Goal: Information Seeking & Learning: Check status

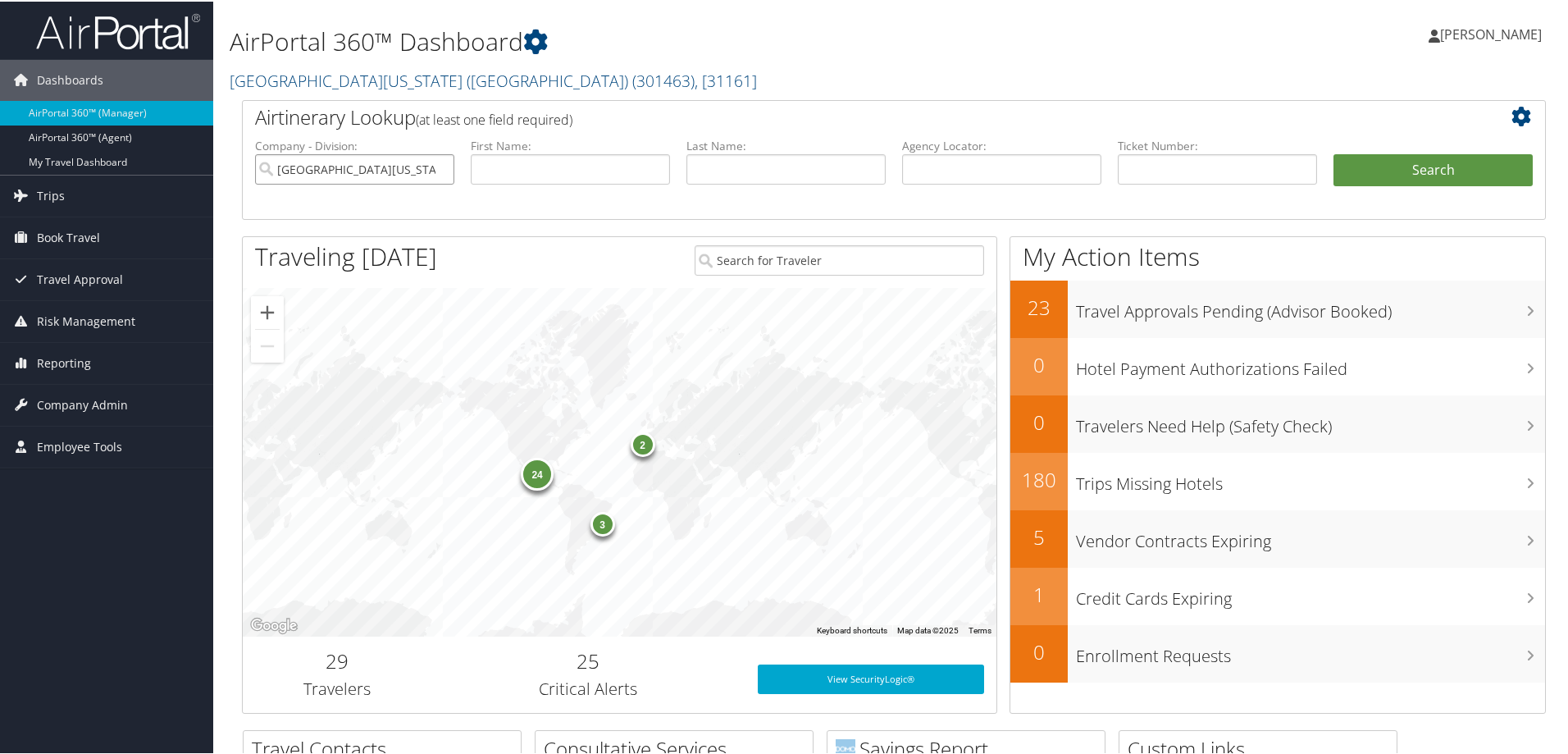
click at [442, 166] on input "[GEOGRAPHIC_DATA][US_STATE] ([GEOGRAPHIC_DATA])" at bounding box center [354, 168] width 199 height 30
click at [75, 356] on span "Reporting" at bounding box center [63, 361] width 54 height 41
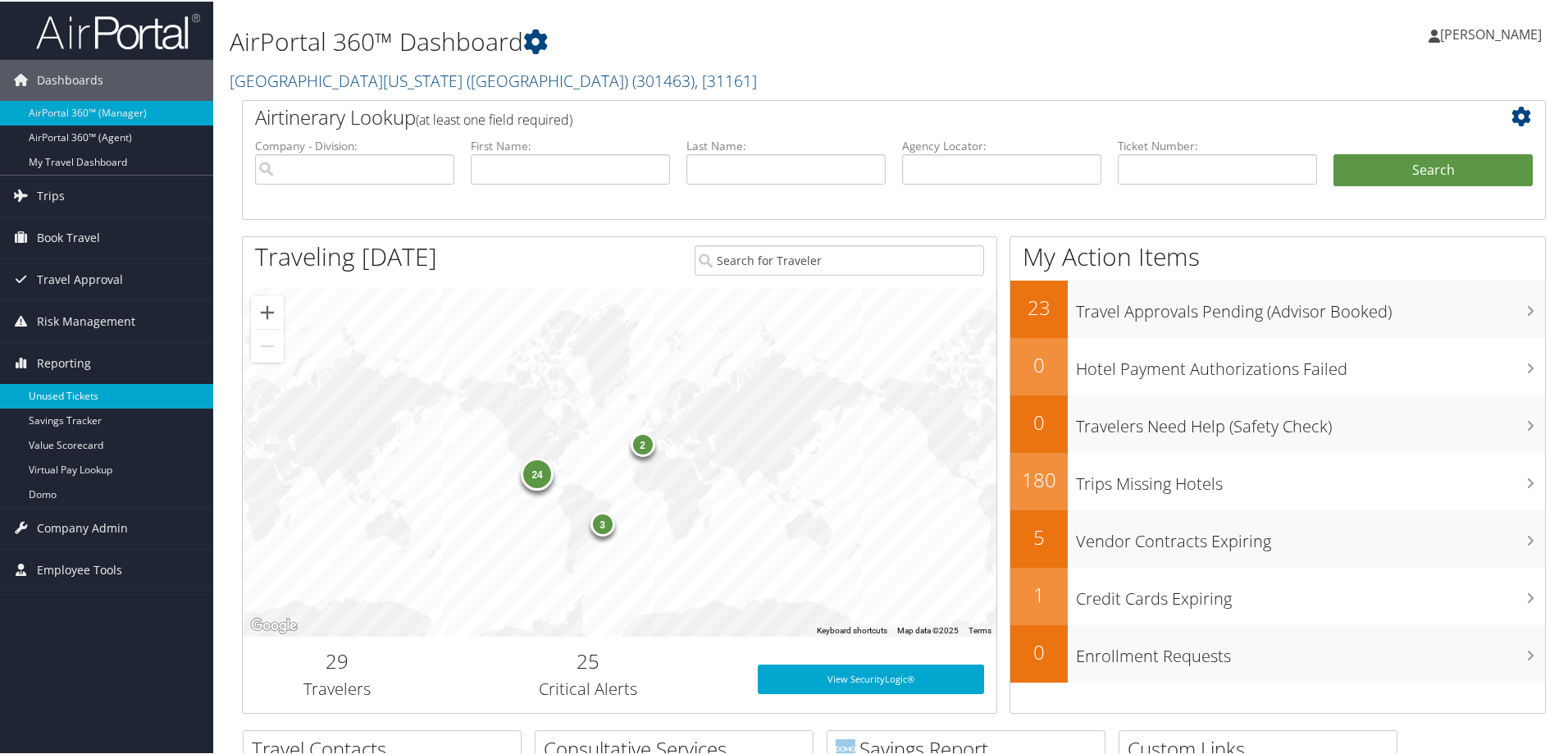
click at [76, 393] on link "Unused Tickets" at bounding box center [107, 394] width 213 height 25
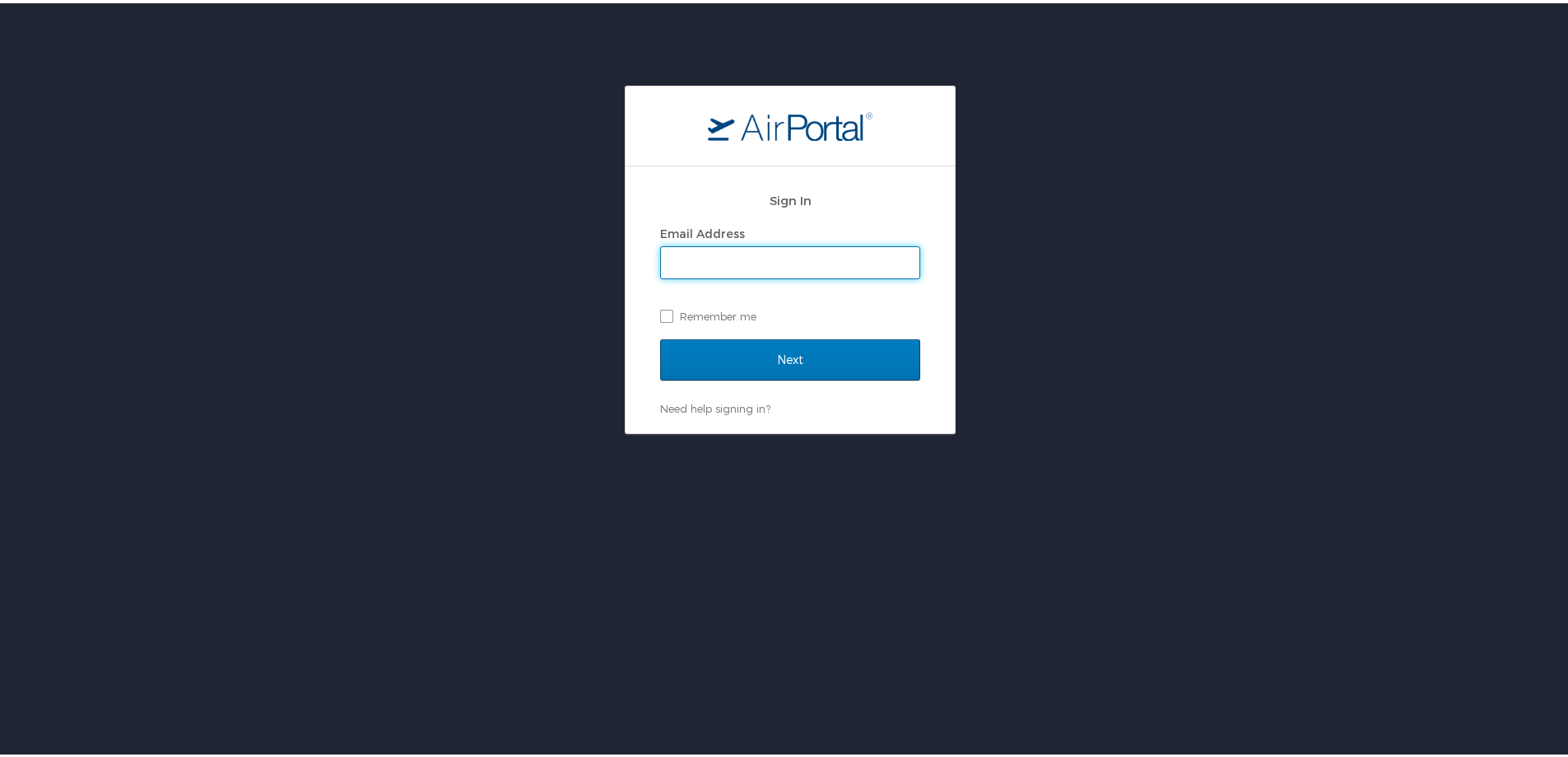
type input "jessica.girard@cbtravel.com"
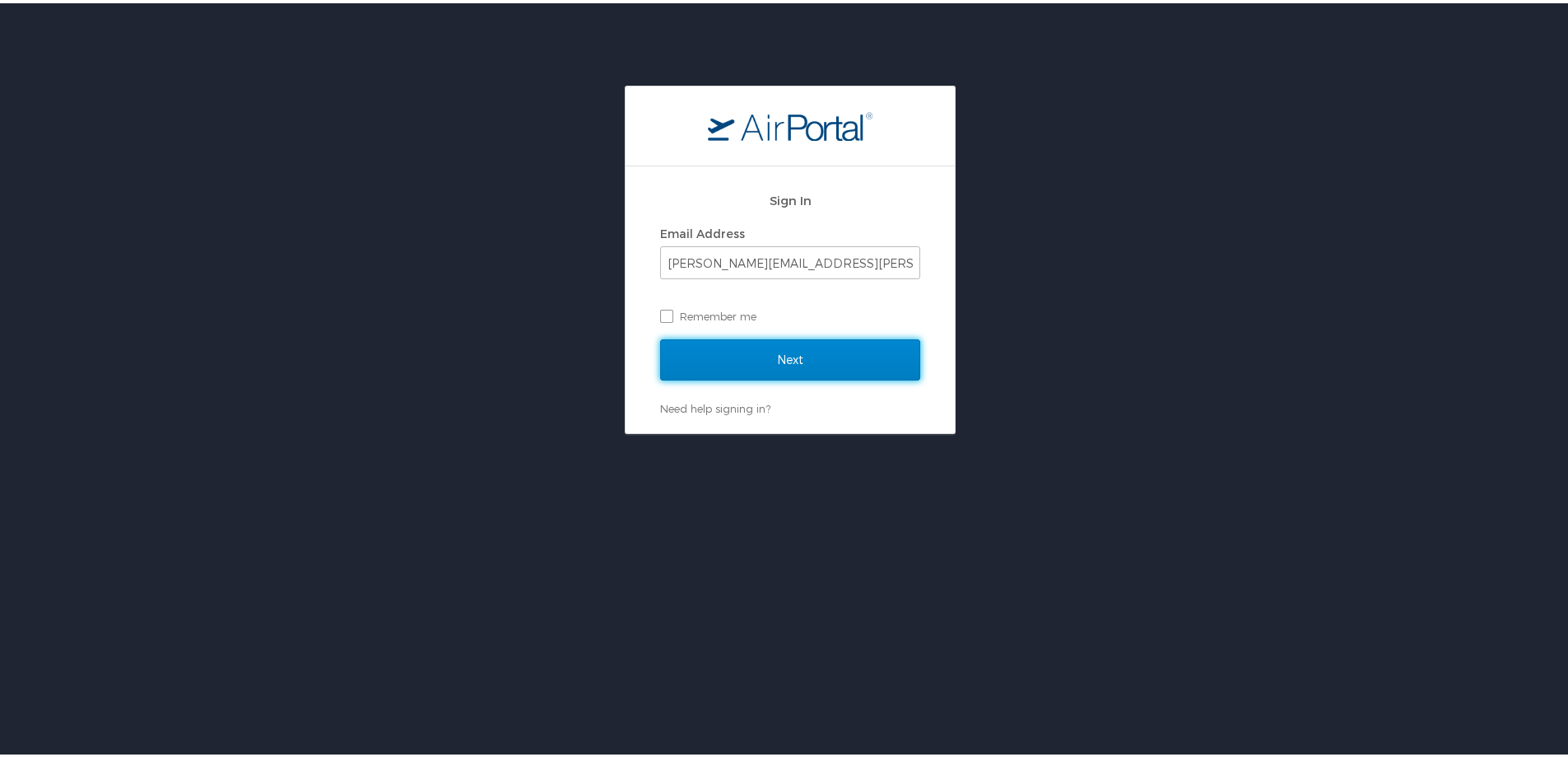
click at [797, 367] on input "Next" at bounding box center [790, 356] width 260 height 41
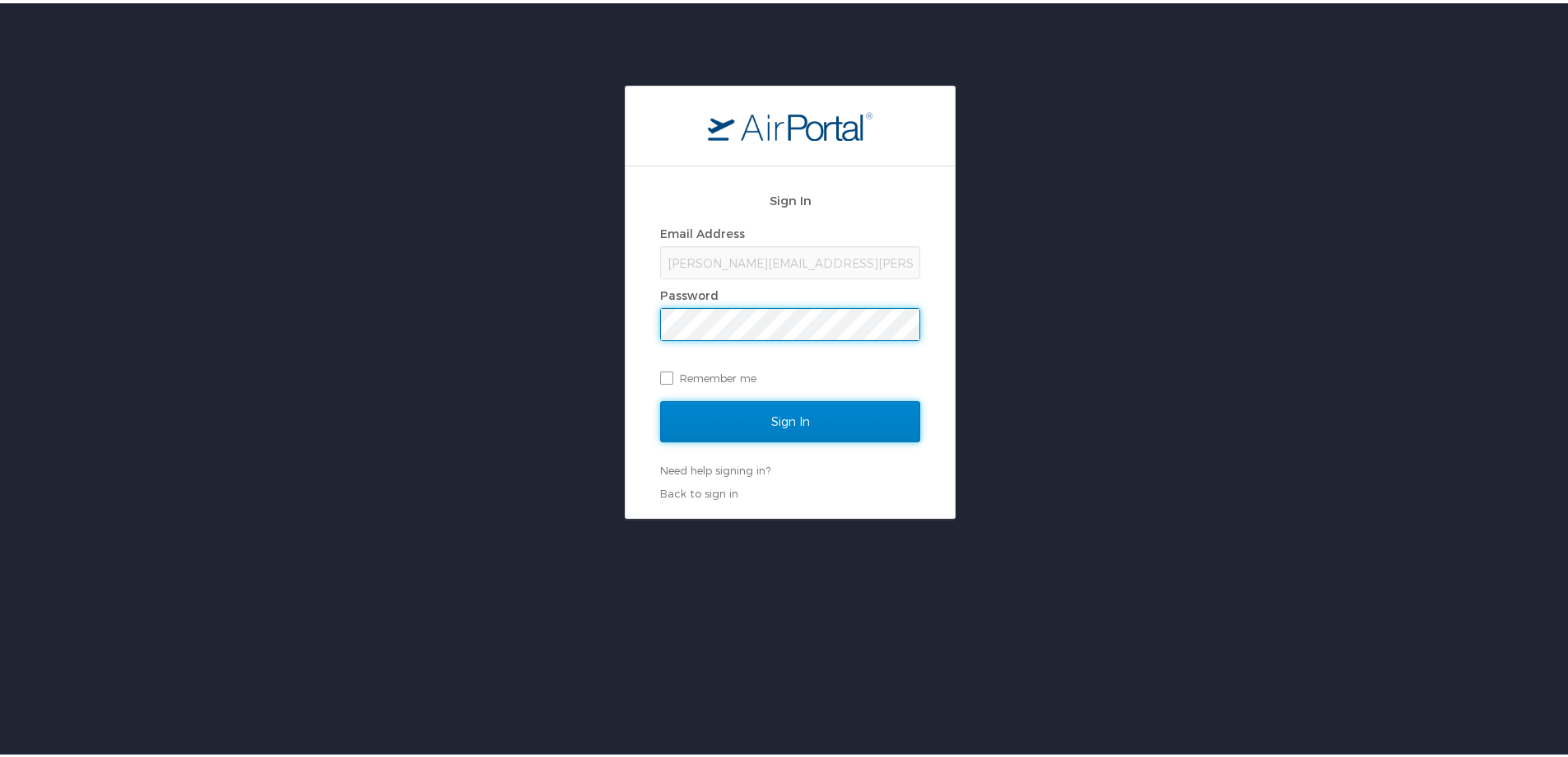
click at [745, 414] on input "Sign In" at bounding box center [790, 418] width 260 height 41
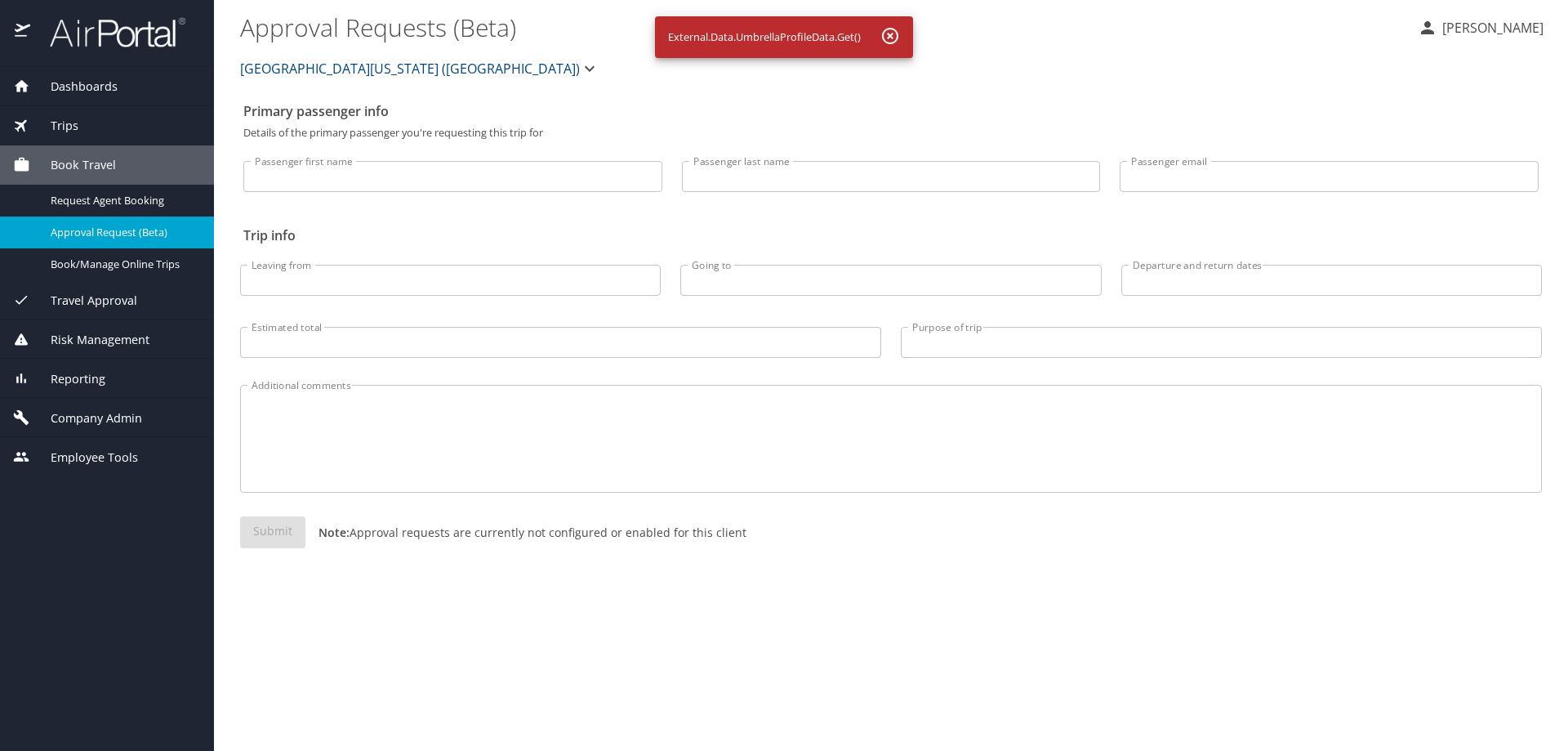
click at [81, 378] on span "Reporting" at bounding box center [68, 379] width 75 height 18
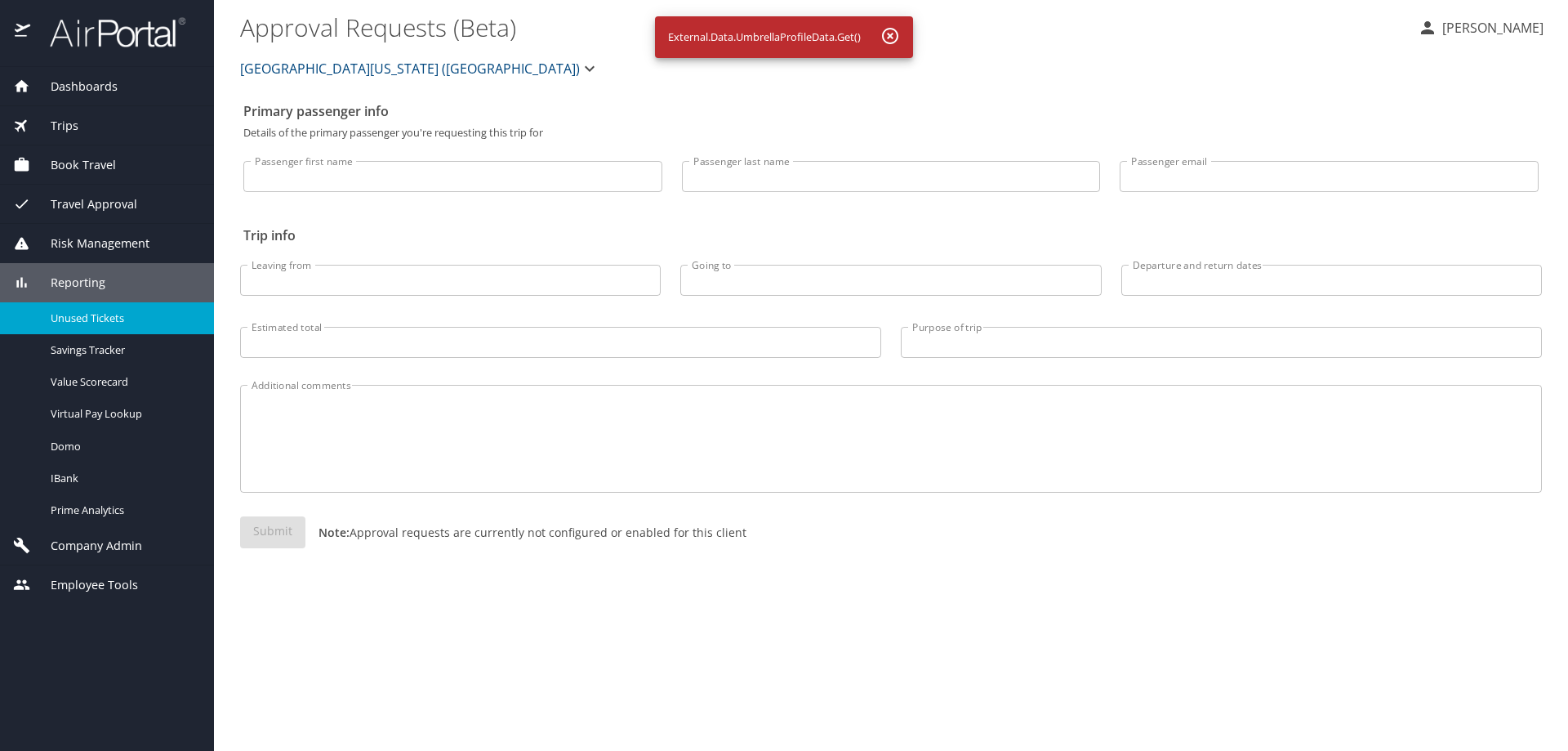
click at [120, 325] on span "Unused Tickets" at bounding box center [122, 318] width 144 height 16
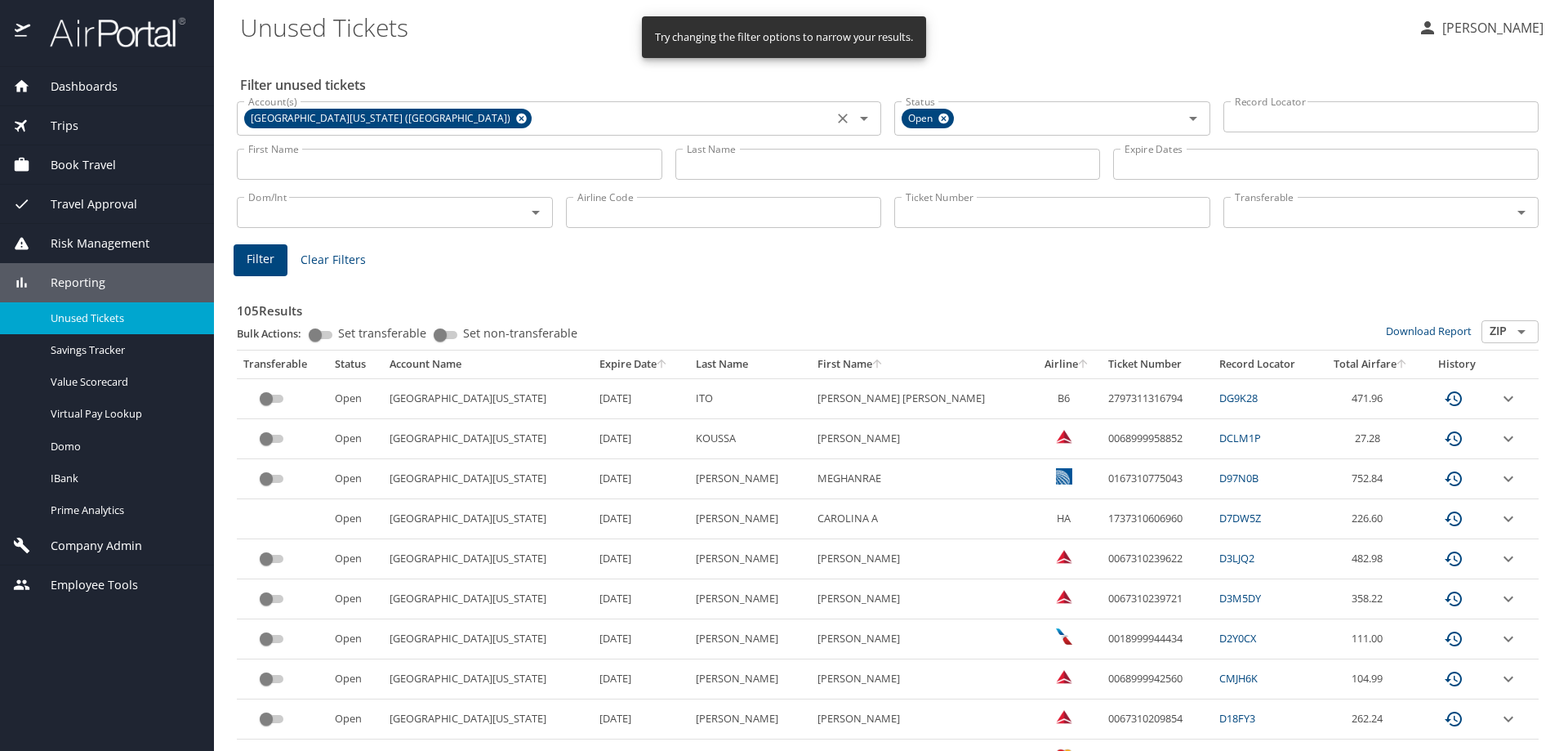
click at [516, 116] on icon at bounding box center [520, 118] width 10 height 10
click at [437, 116] on input "Account(s)" at bounding box center [535, 117] width 586 height 22
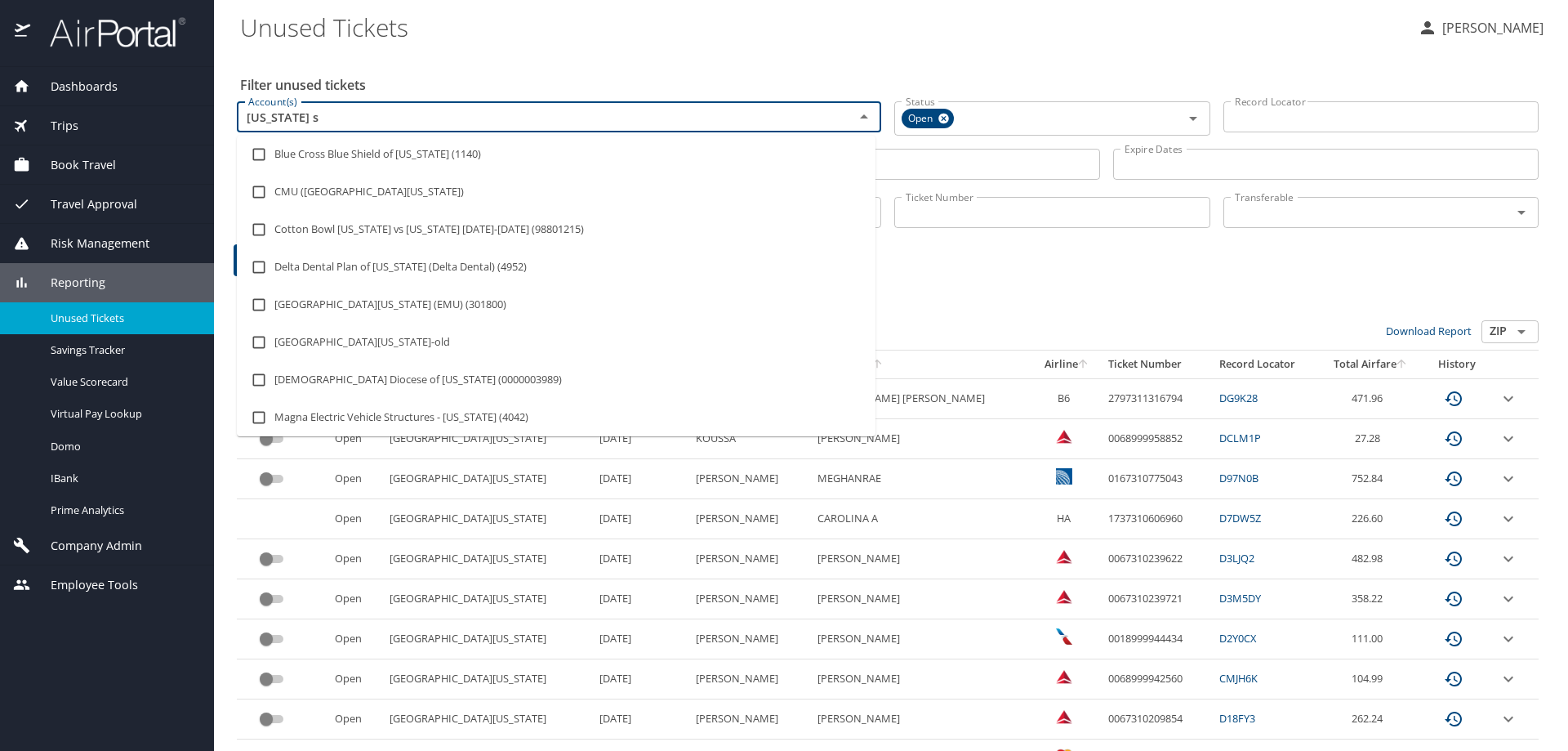
type input "michigan st"
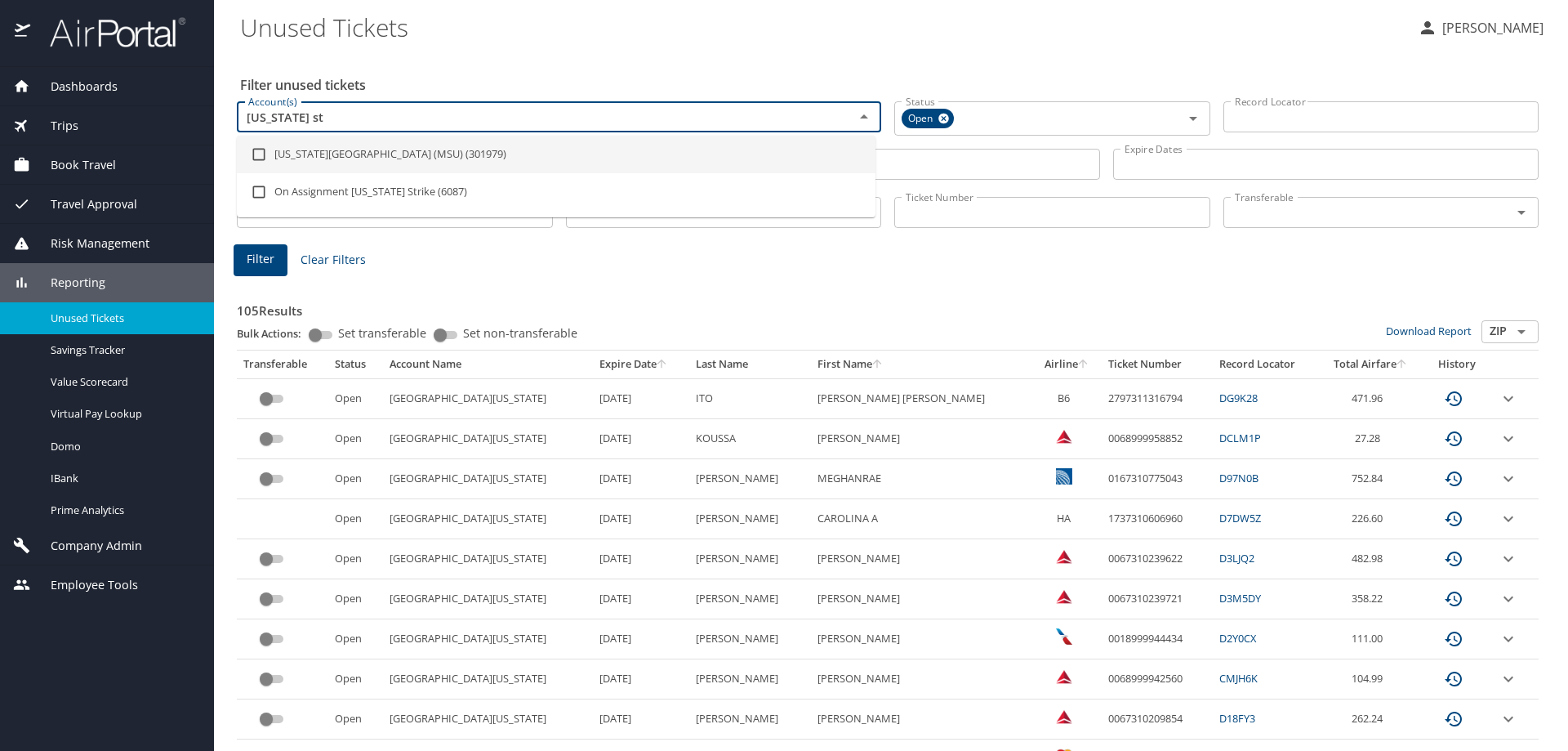
click at [422, 168] on li "Michigan State University (MSU) (301979)" at bounding box center [556, 154] width 639 height 38
checkbox input "true"
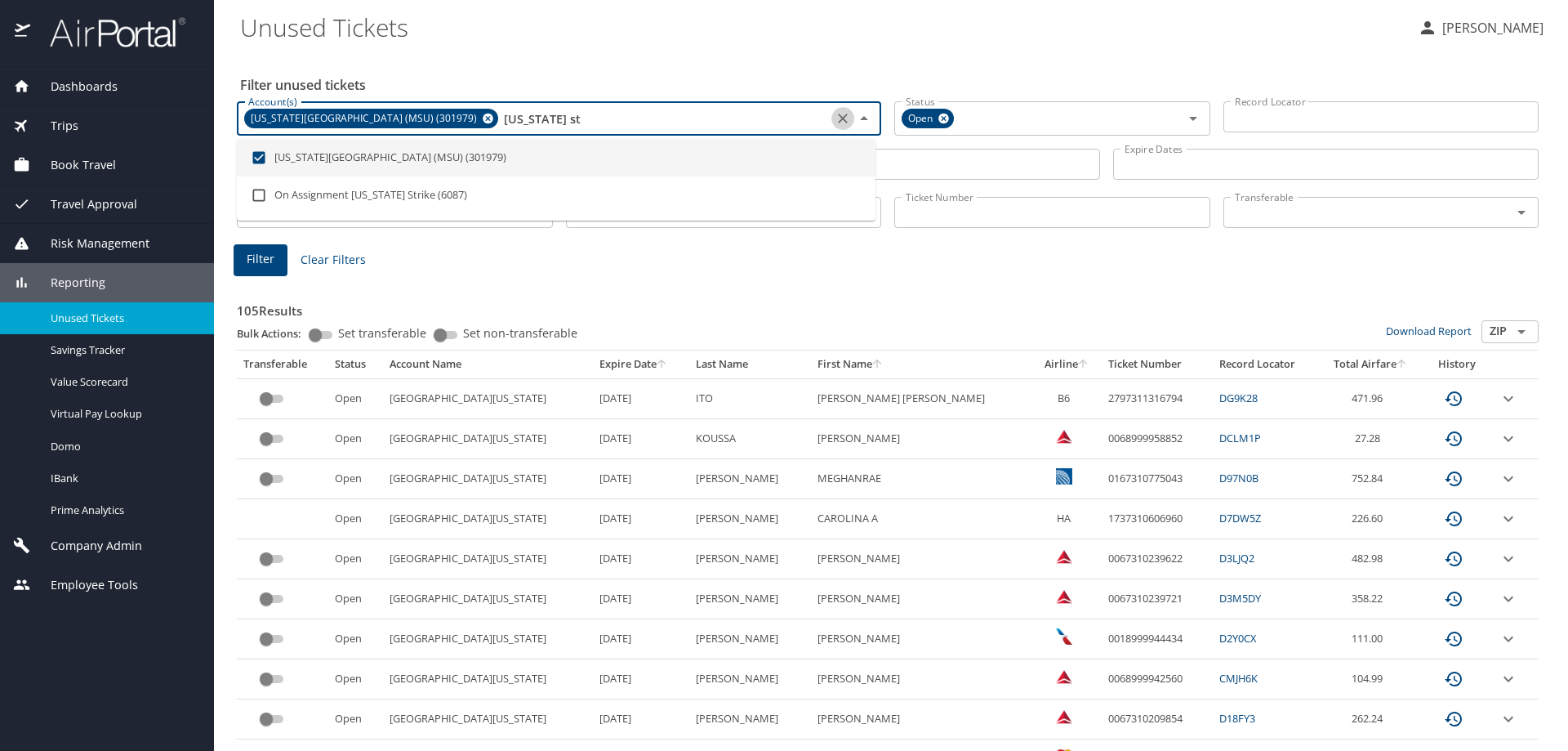
click at [835, 119] on icon "Clear" at bounding box center [843, 117] width 16 height 16
checkbox input "false"
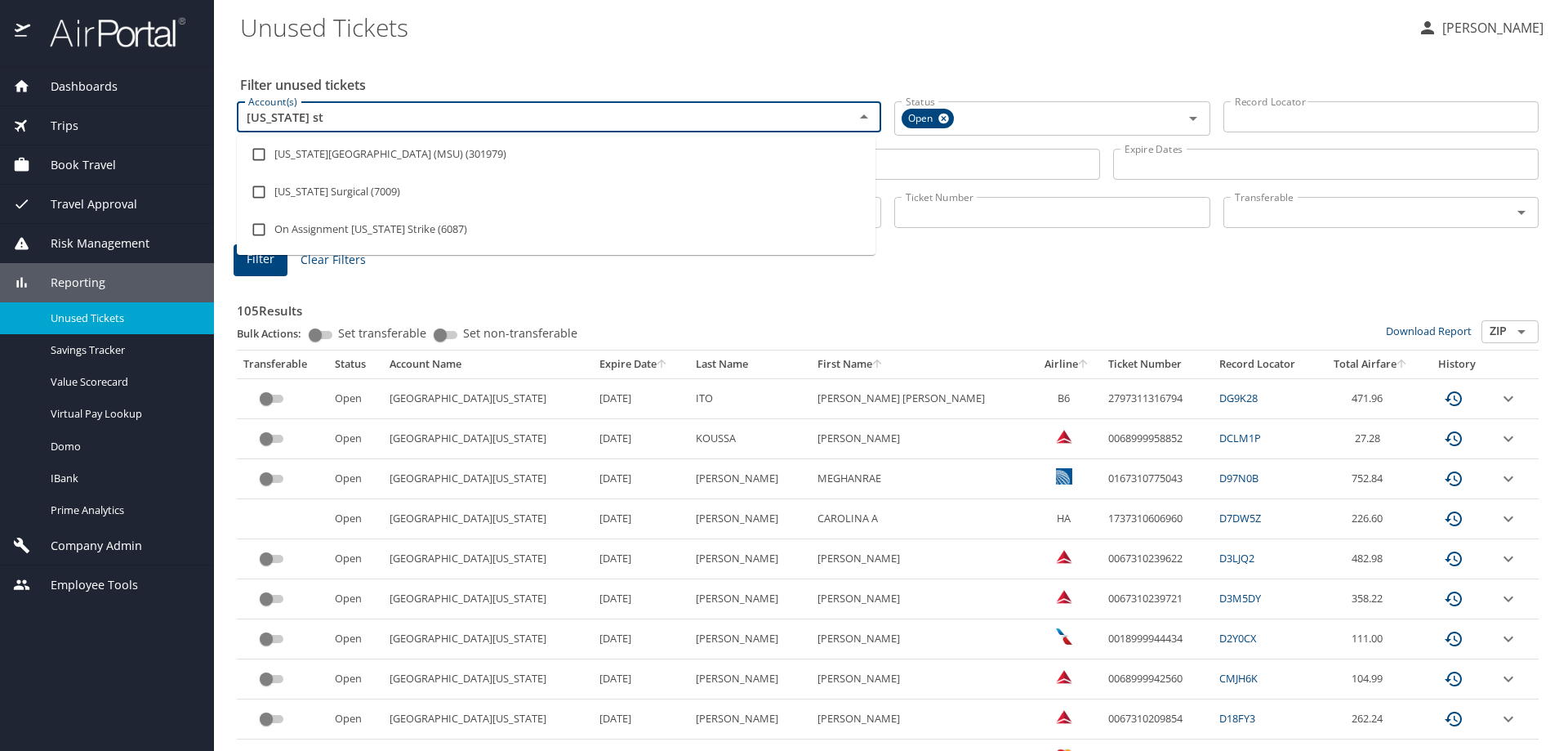
type input "michigan sta"
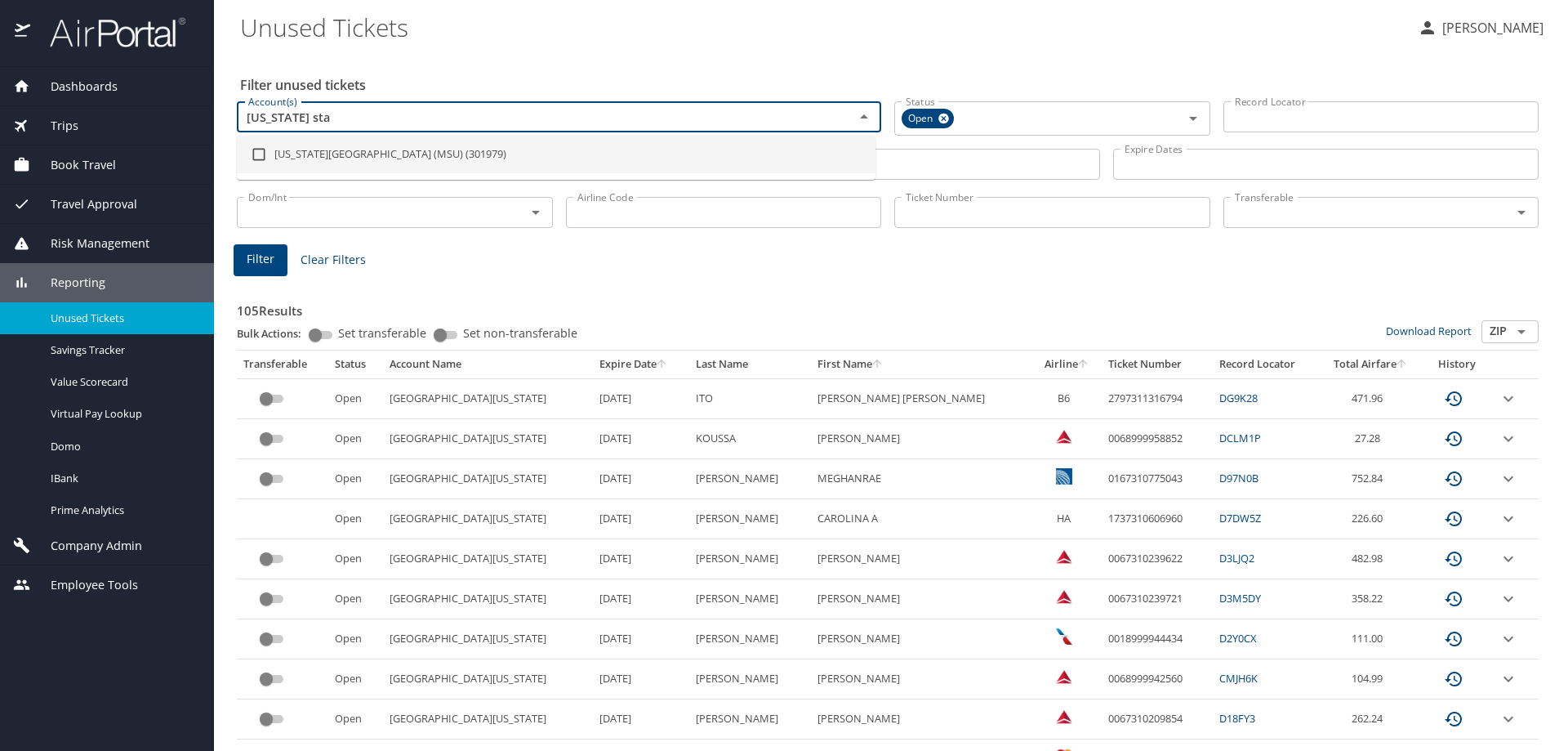
click at [472, 153] on li "Michigan State University (MSU) (301979)" at bounding box center [556, 154] width 639 height 38
checkbox input "true"
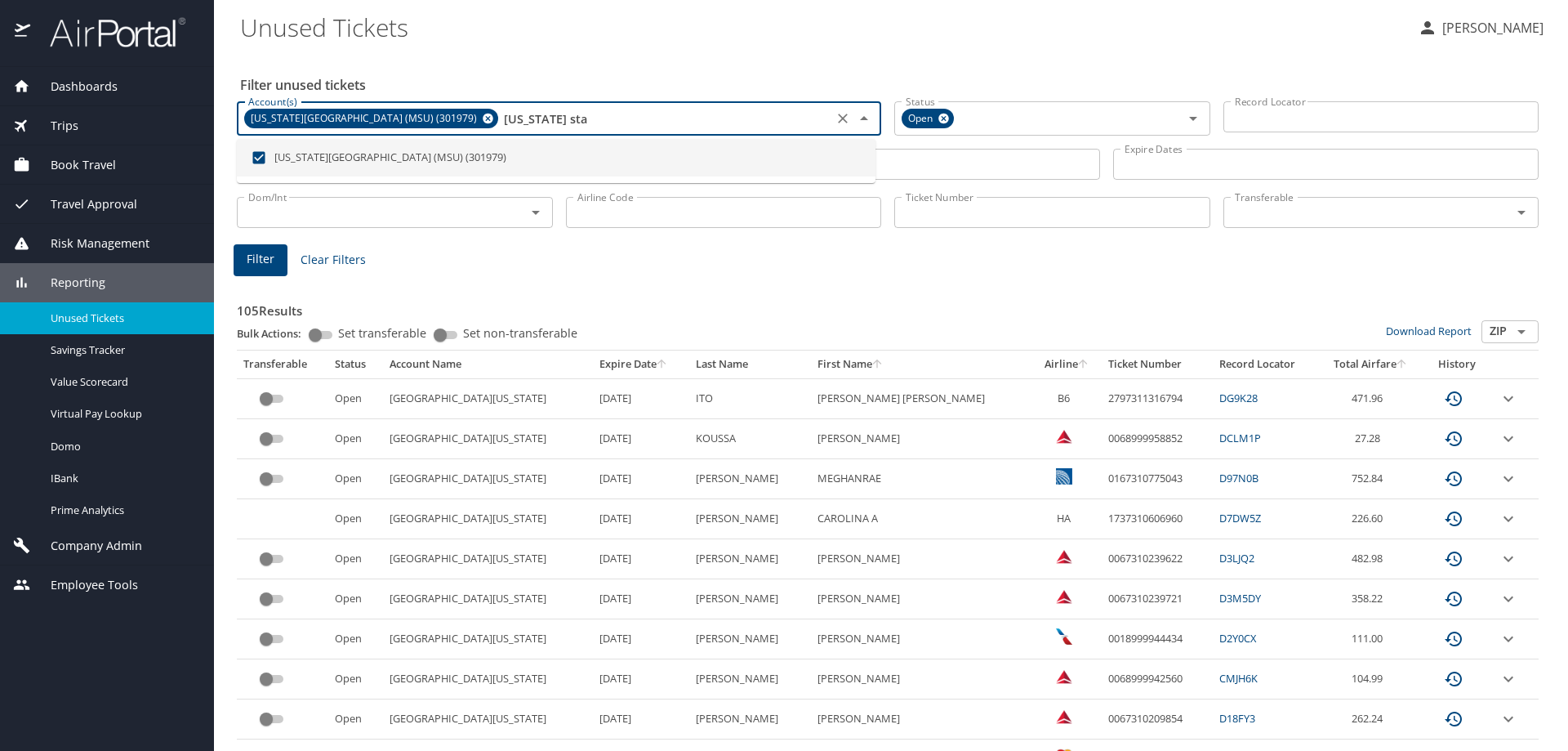
type input "michigan sta"
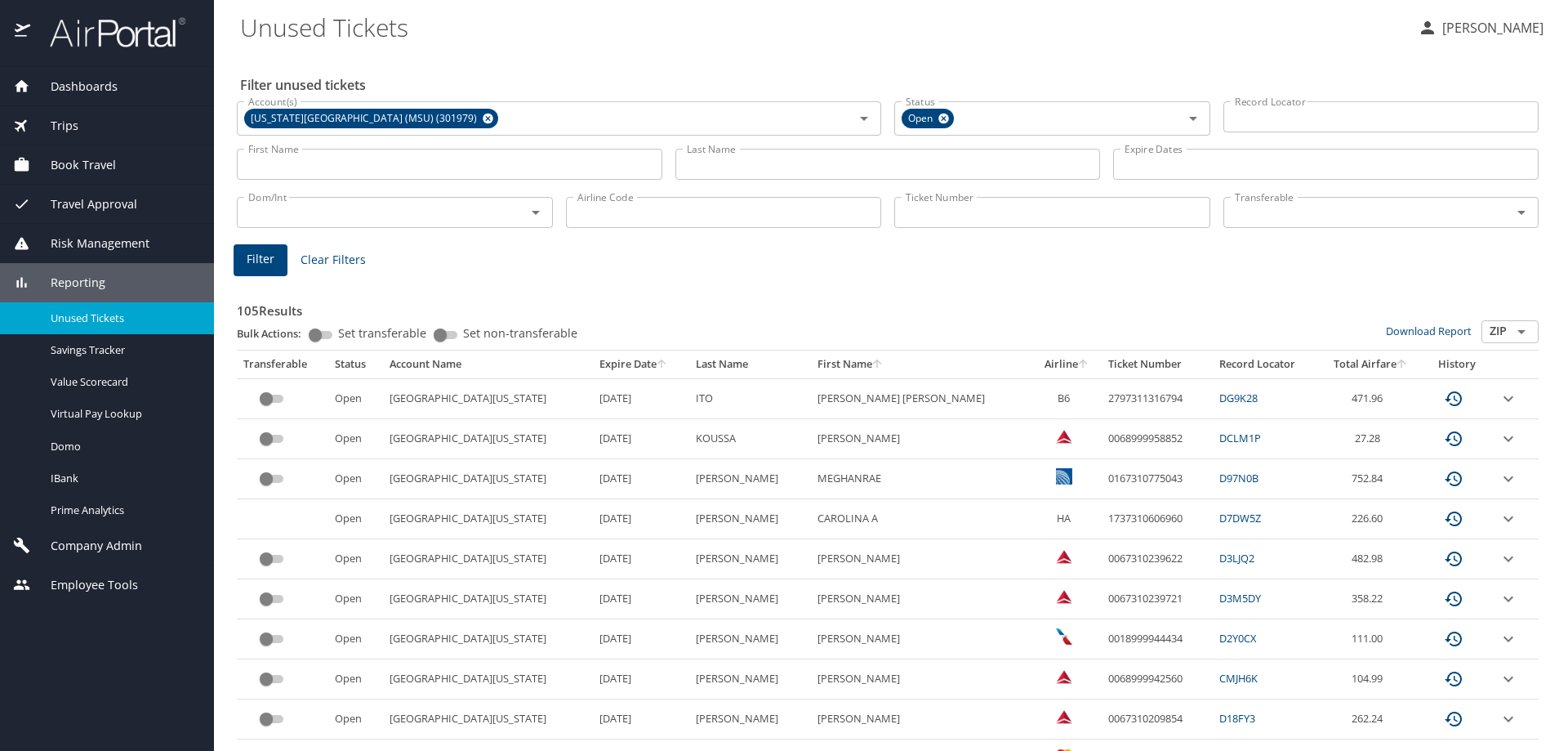
click at [734, 159] on input "Last Name" at bounding box center [888, 164] width 426 height 31
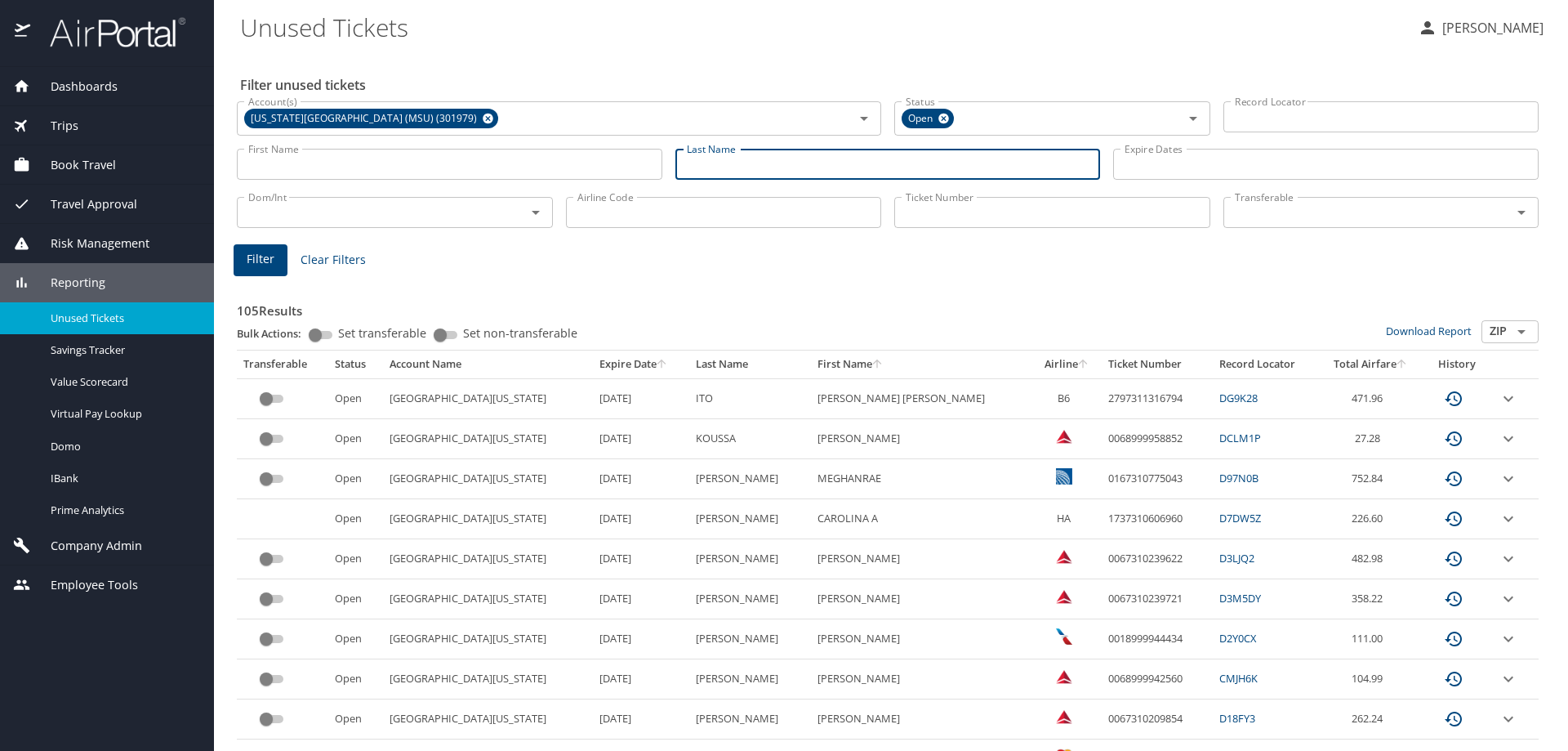
click at [878, 163] on input "Last Name" at bounding box center [888, 164] width 426 height 31
type input "kaminski"
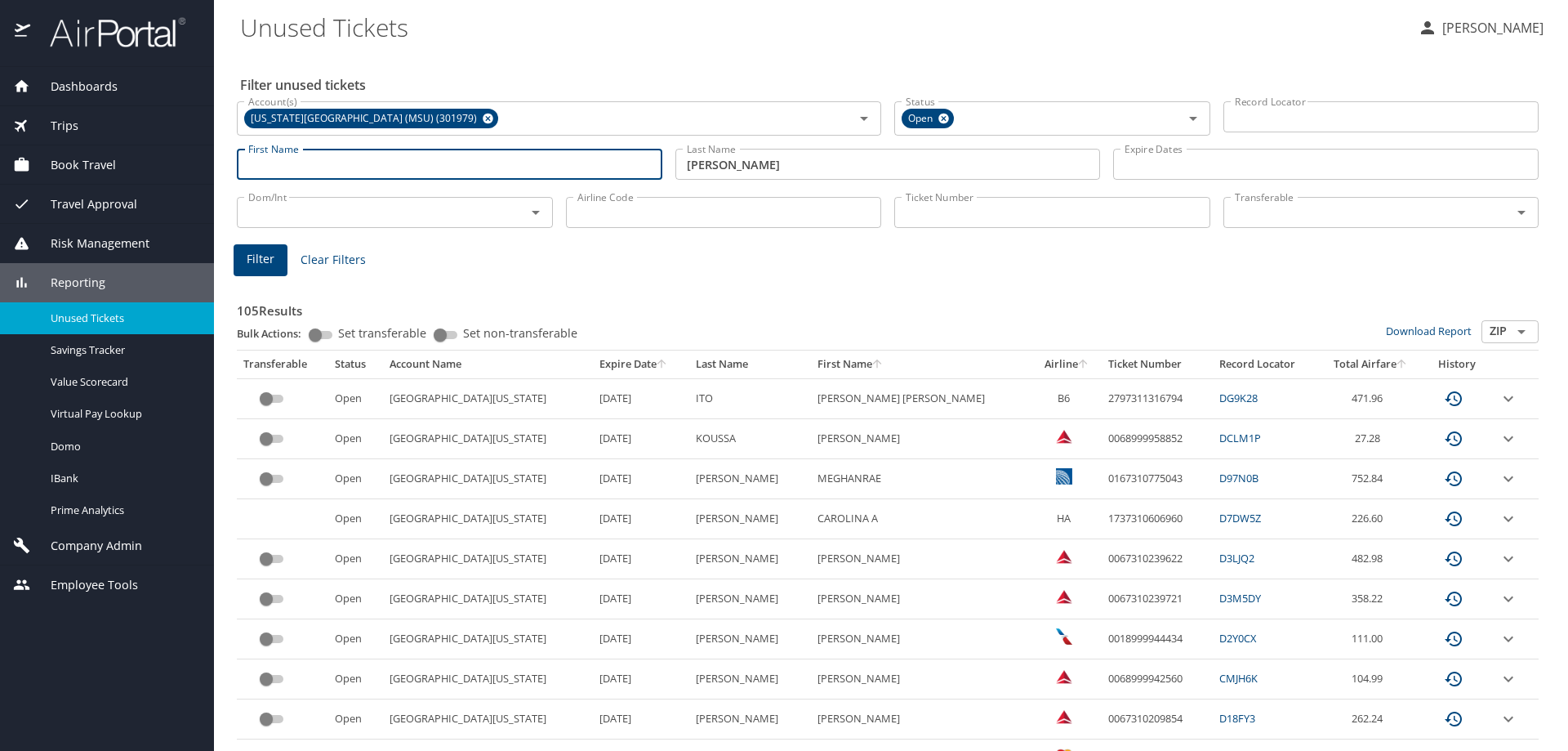
click at [450, 172] on input "First Name" at bounding box center [449, 164] width 426 height 31
type input "norbert"
click at [249, 266] on span "Filter" at bounding box center [261, 259] width 28 height 21
